Goal: Information Seeking & Learning: Learn about a topic

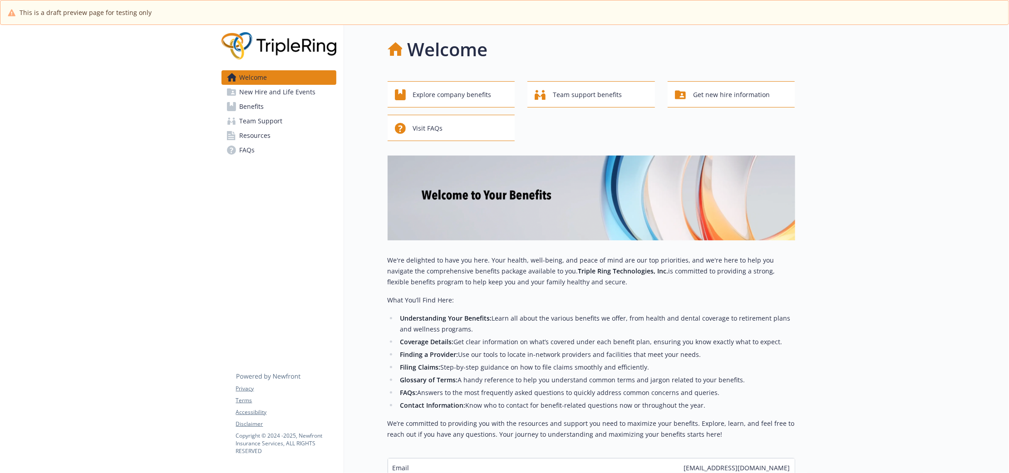
scroll to position [96, 0]
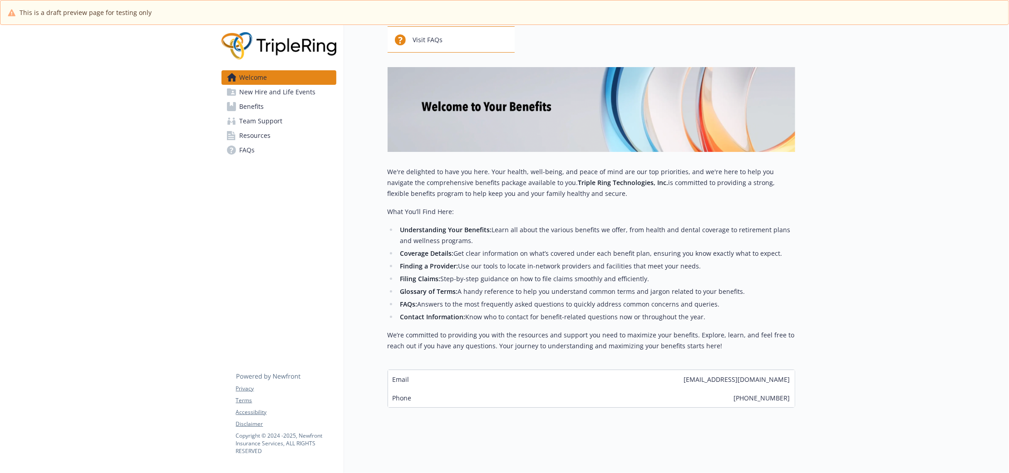
click at [305, 88] on span "New Hire and Life Events" at bounding box center [278, 92] width 76 height 15
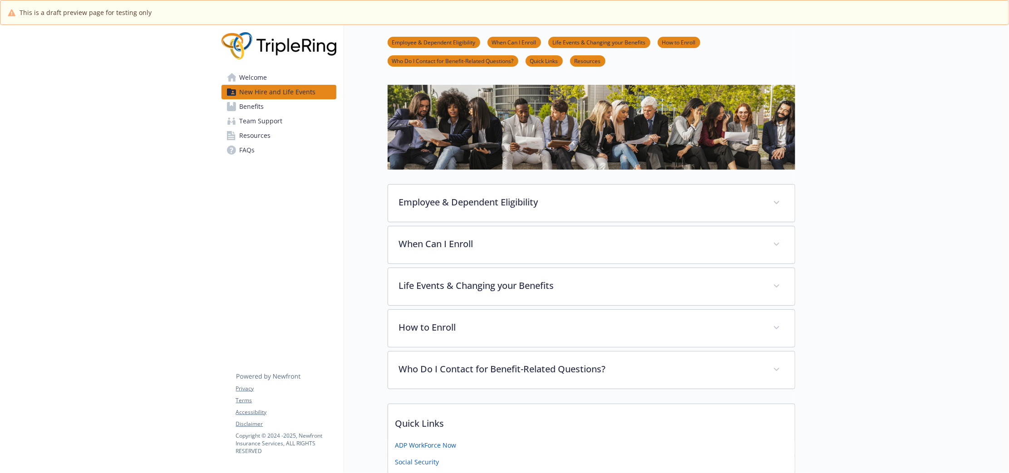
scroll to position [96, 0]
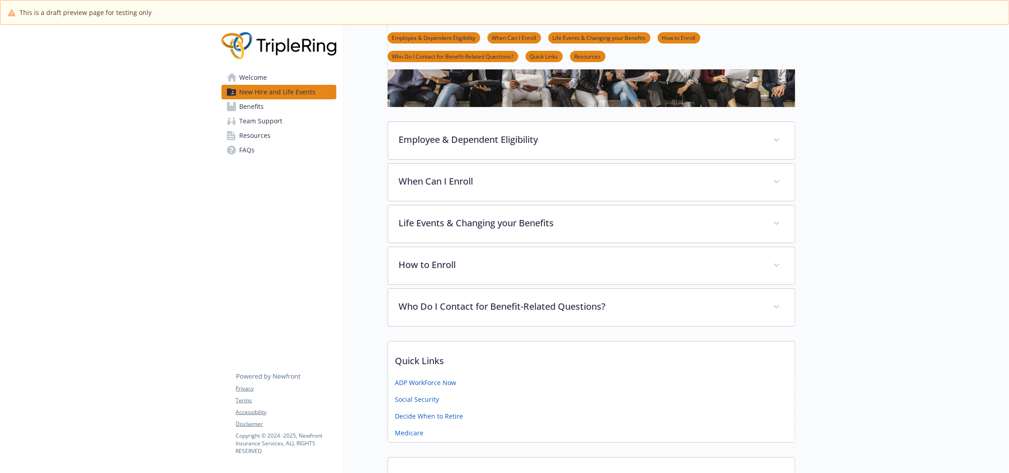
click at [306, 106] on link "Benefits" at bounding box center [279, 106] width 115 height 15
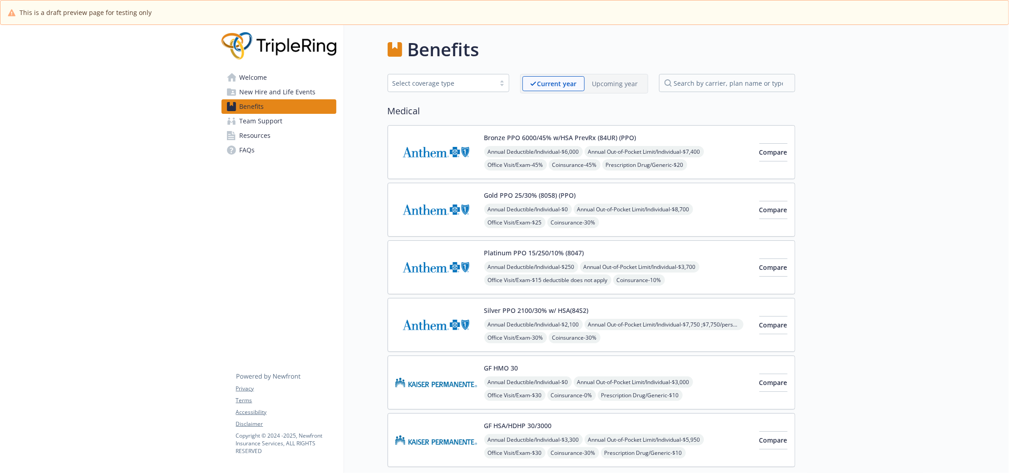
click at [416, 165] on img at bounding box center [436, 152] width 82 height 39
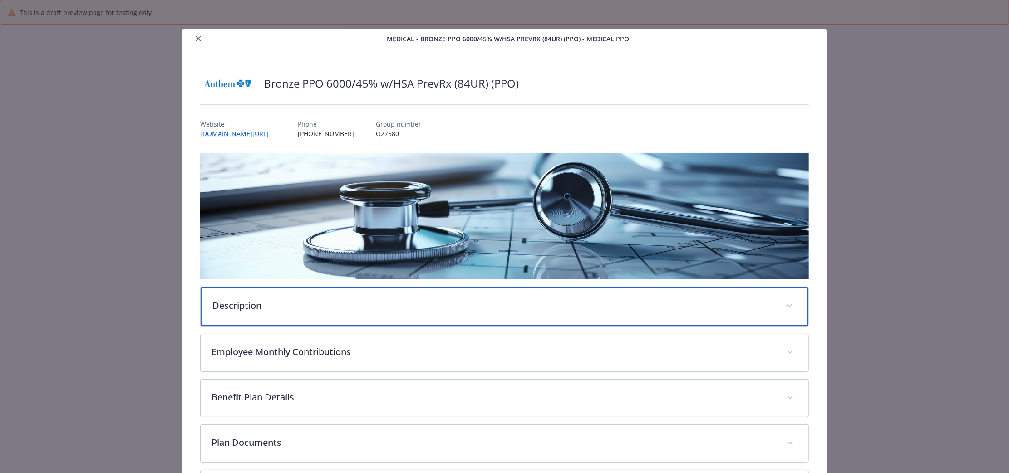
click at [444, 316] on div "Description" at bounding box center [505, 306] width 608 height 39
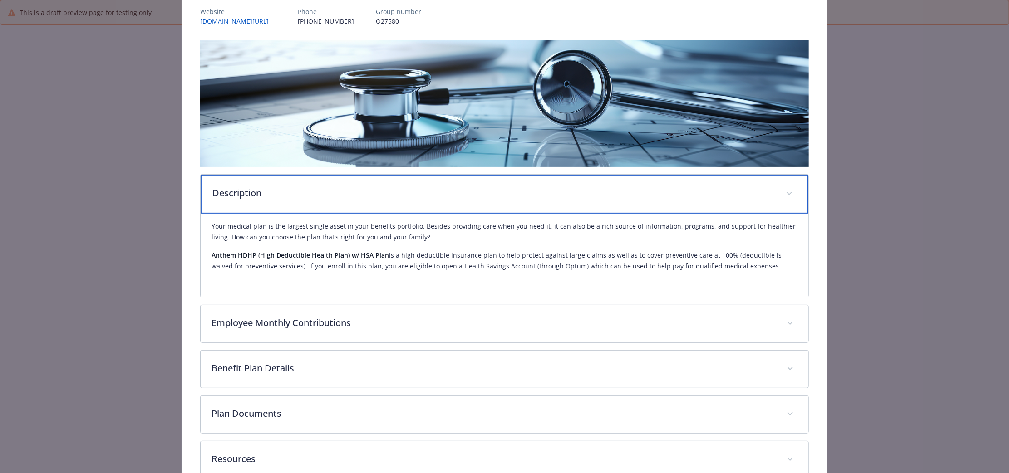
scroll to position [113, 0]
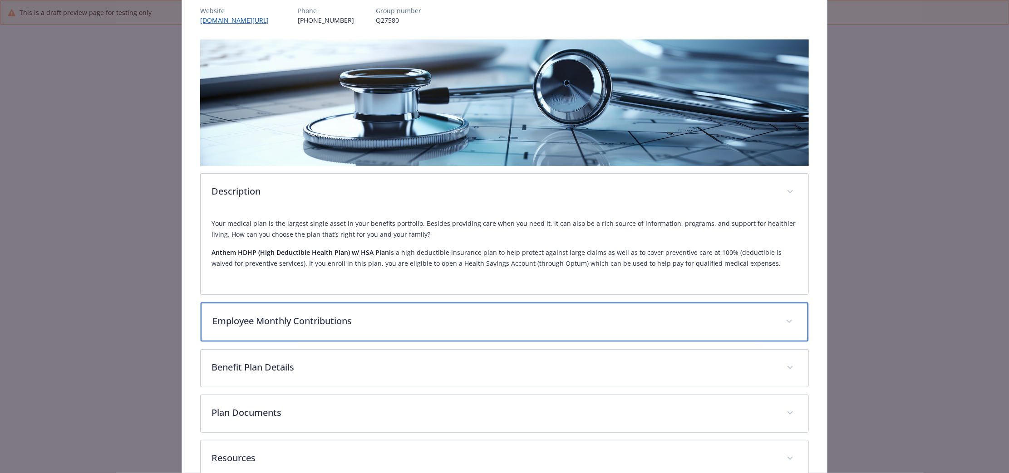
click at [455, 315] on p "Employee Monthly Contributions" at bounding box center [493, 322] width 562 height 14
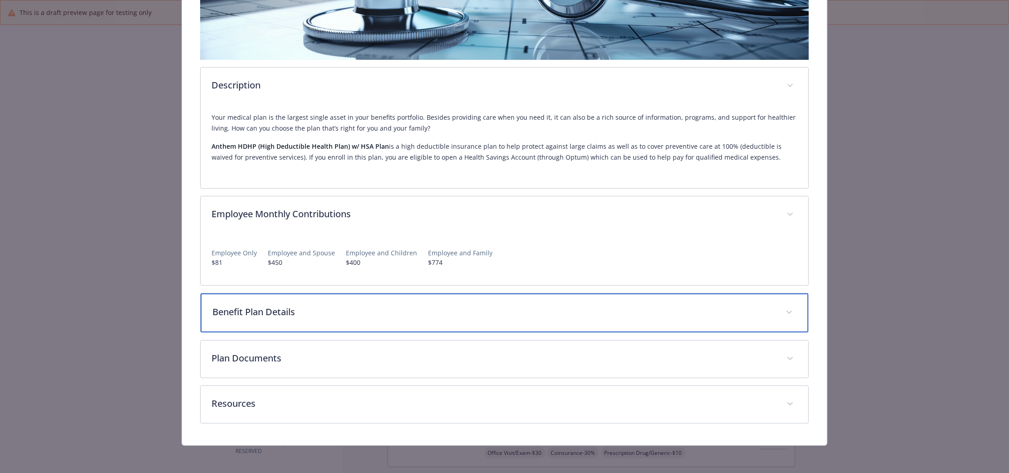
click at [455, 315] on p "Benefit Plan Details" at bounding box center [493, 313] width 562 height 14
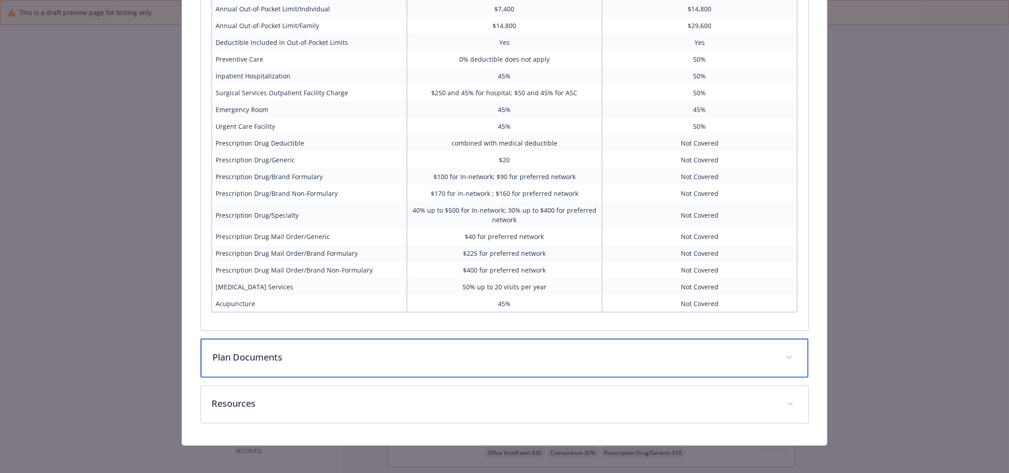
click at [455, 357] on p "Plan Documents" at bounding box center [493, 358] width 562 height 14
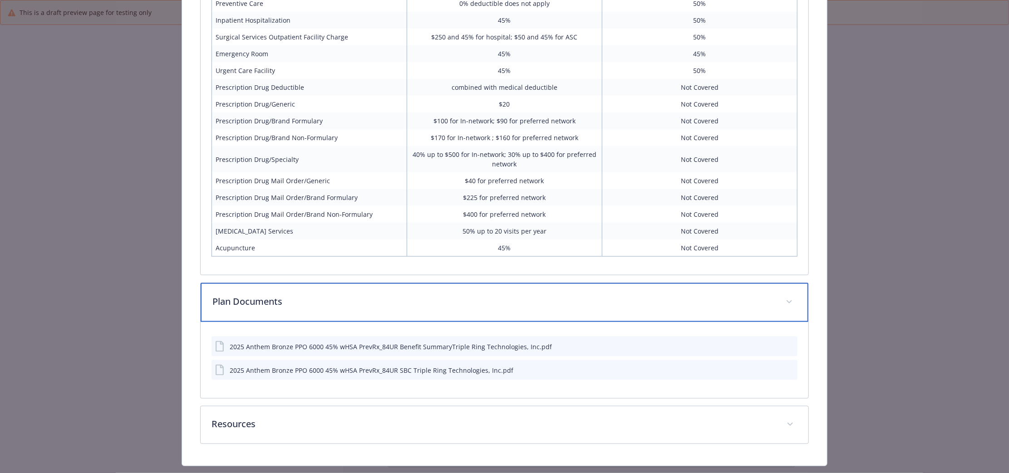
scroll to position [735, 0]
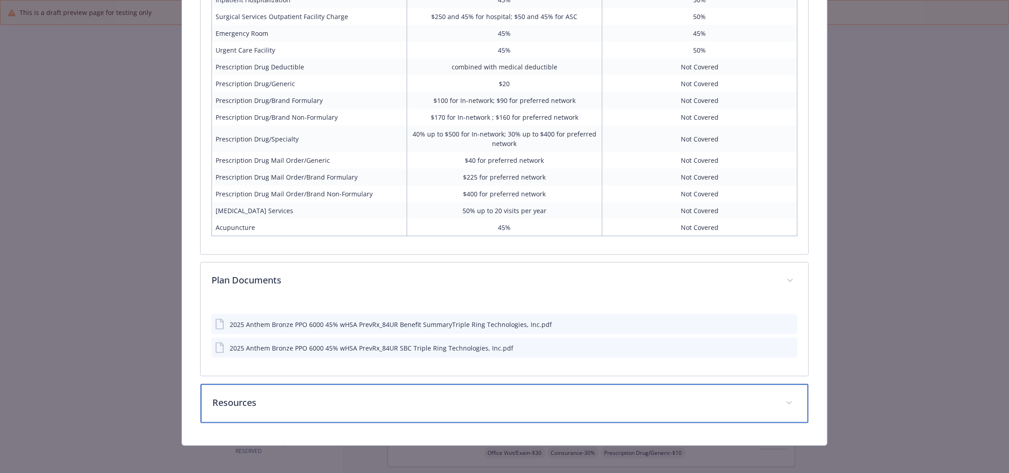
click at [479, 405] on p "Resources" at bounding box center [493, 403] width 562 height 14
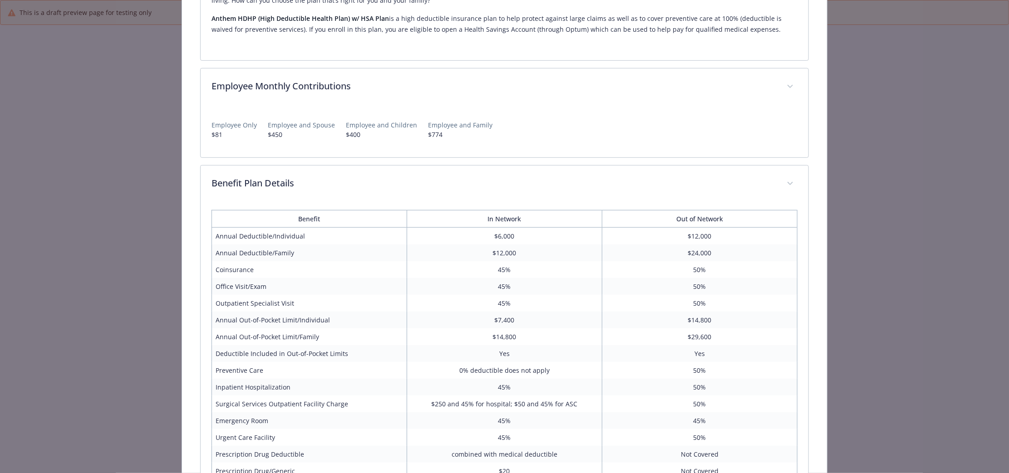
scroll to position [7, 0]
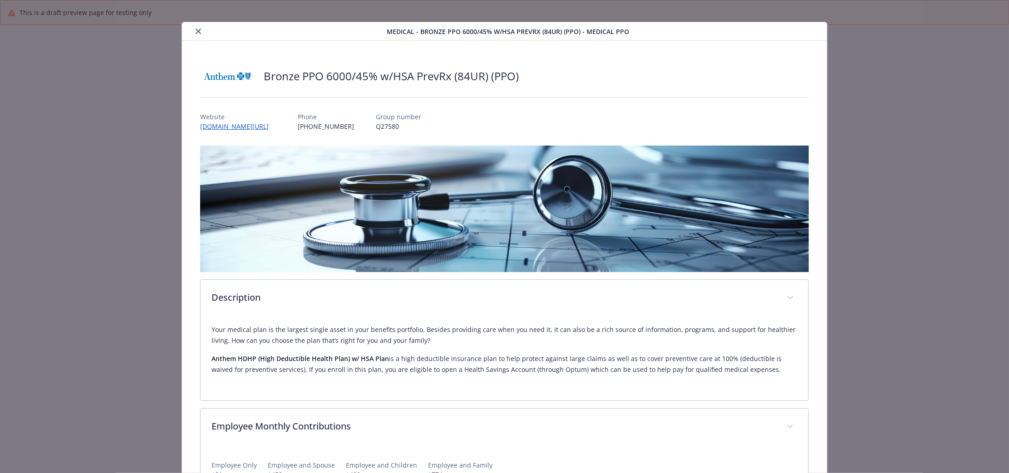
click at [201, 31] on button "close" at bounding box center [198, 31] width 11 height 11
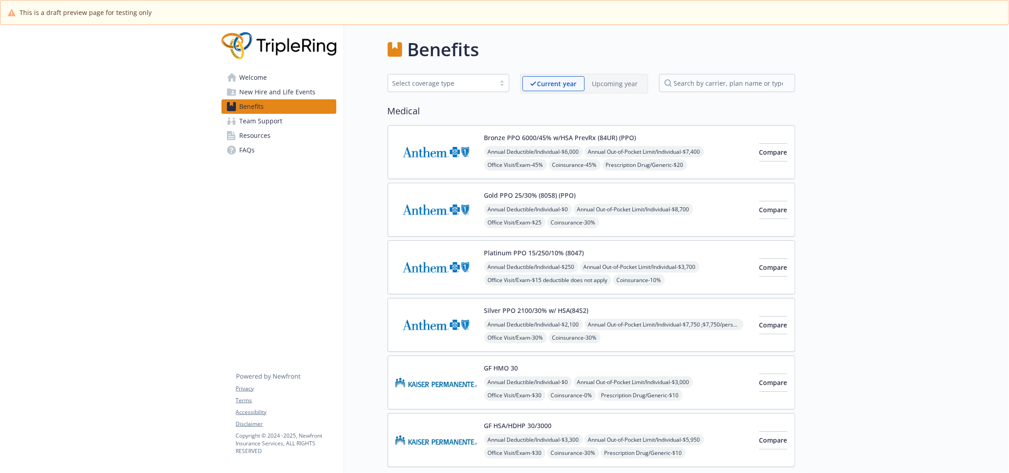
click at [272, 113] on link "Benefits" at bounding box center [279, 106] width 115 height 15
click at [276, 122] on span "Team Support" at bounding box center [261, 121] width 43 height 15
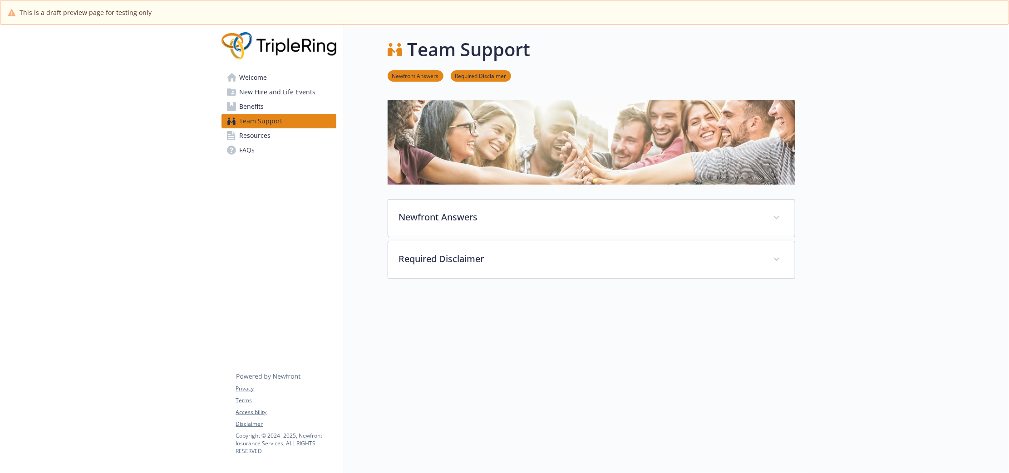
click at [291, 131] on link "Resources" at bounding box center [279, 135] width 115 height 15
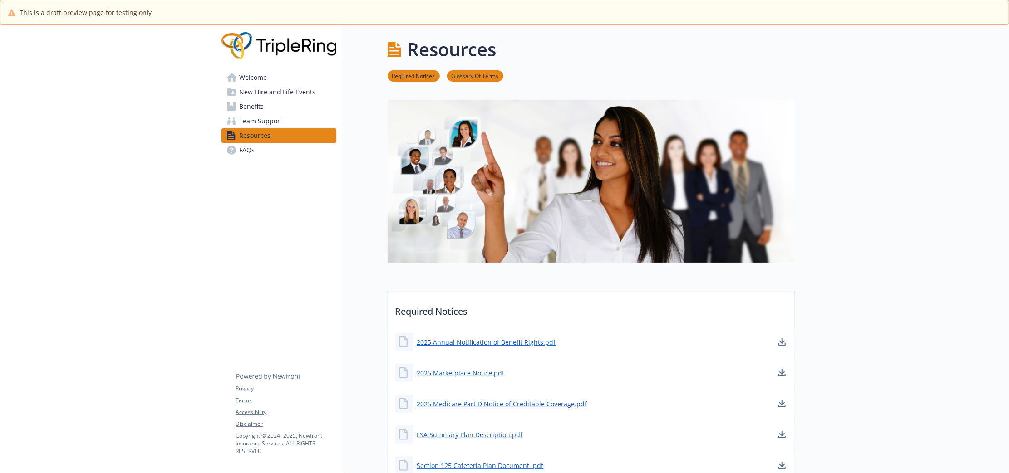
click at [294, 153] on link "FAQs" at bounding box center [279, 150] width 115 height 15
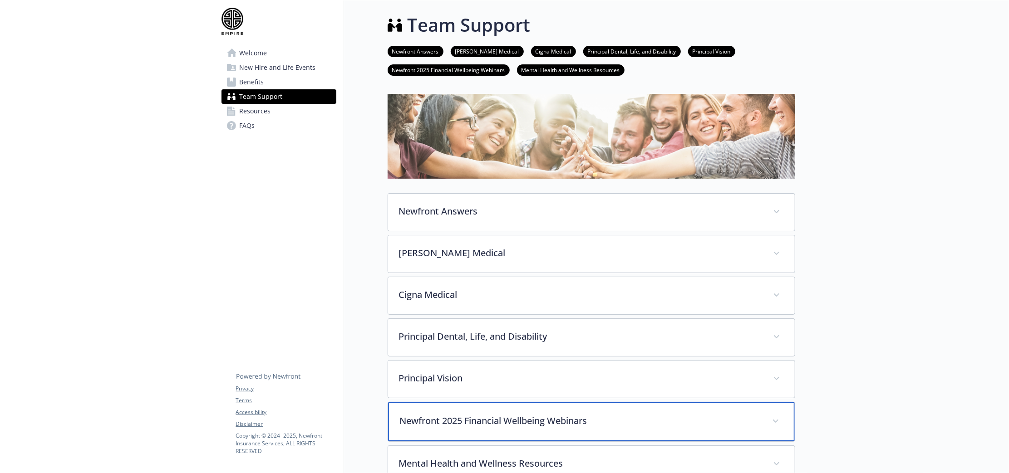
click at [590, 414] on p "Newfront 2025 Financial Wellbeing Webinars" at bounding box center [580, 421] width 361 height 14
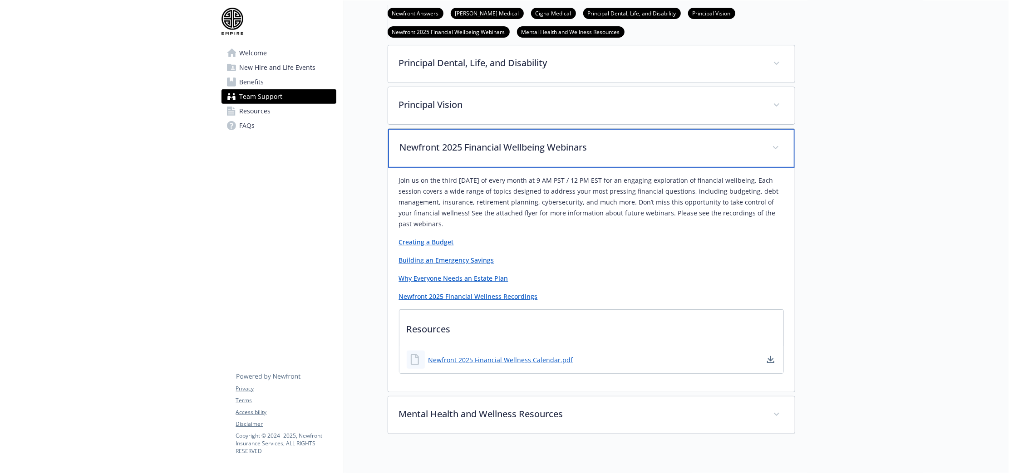
scroll to position [284, 0]
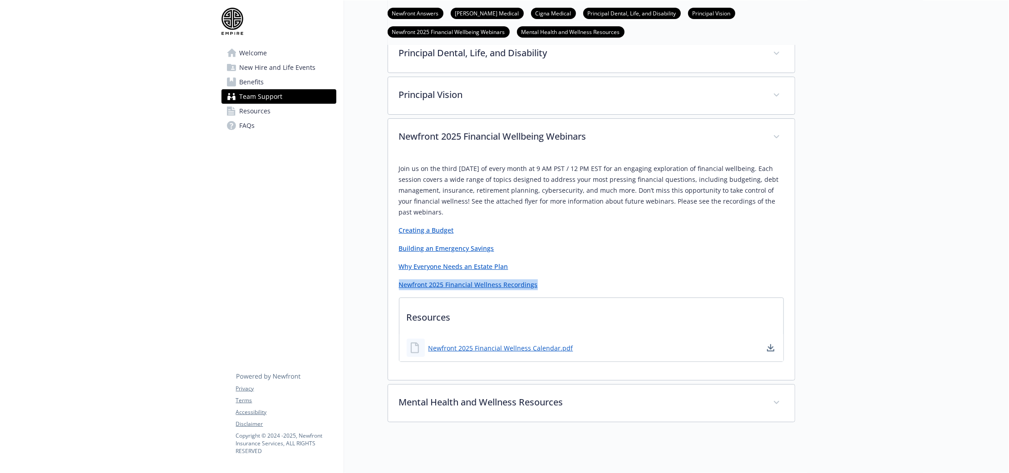
drag, startPoint x: 543, startPoint y: 288, endPoint x: 395, endPoint y: 286, distance: 148.5
click at [395, 286] on div "Join us on the third [DATE] of every month at 9 AM PST / 12 PM EST for an engag…" at bounding box center [591, 268] width 407 height 224
copy link "Newfront 2025 Financial Wellness Recordings"
